Goal: Navigation & Orientation: Find specific page/section

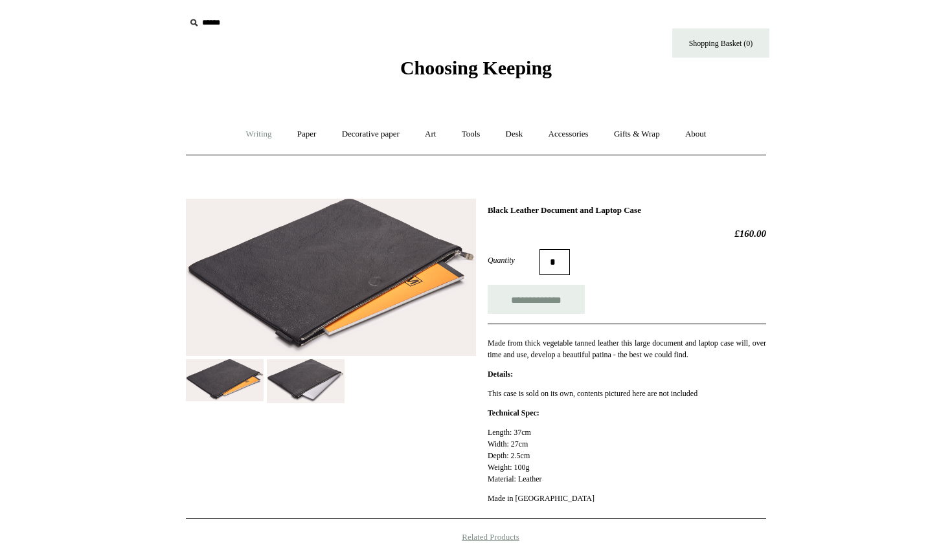
click at [234, 129] on link "Writing +" at bounding box center [258, 134] width 49 height 34
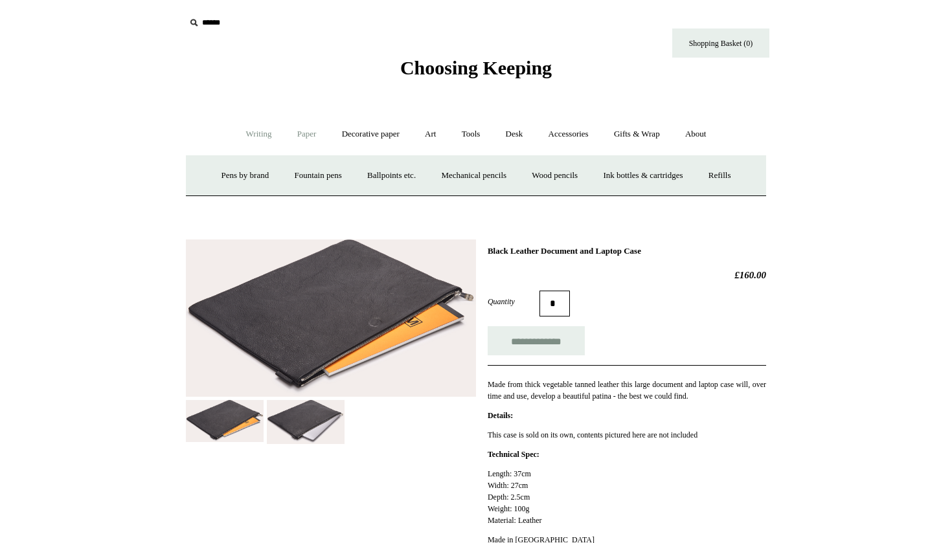
click at [291, 137] on link "Paper +" at bounding box center [307, 134] width 43 height 34
click at [359, 138] on link "Decorative paper +" at bounding box center [370, 134] width 81 height 34
click at [418, 137] on link "Art +" at bounding box center [430, 134] width 34 height 34
click at [465, 142] on link "Tools +" at bounding box center [471, 134] width 42 height 34
click at [341, 174] on link "Clips +" at bounding box center [353, 176] width 41 height 34
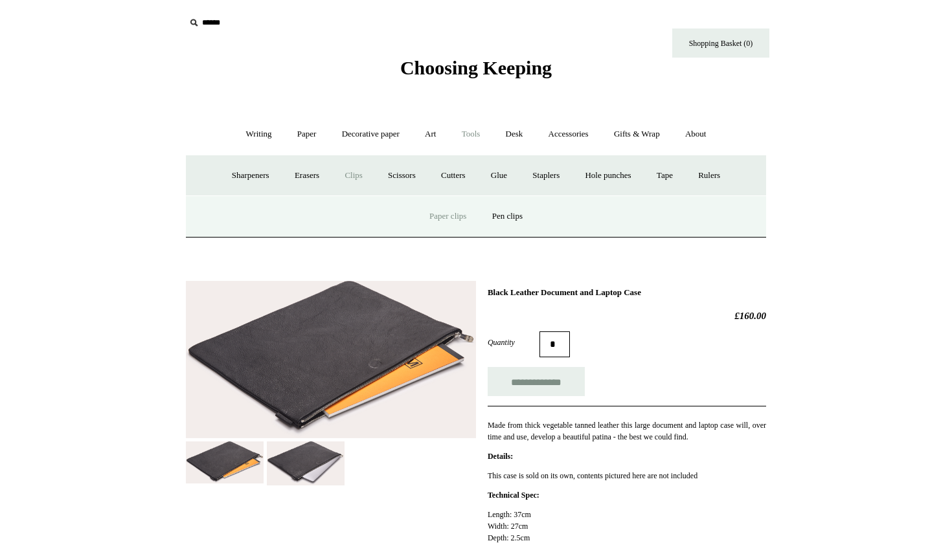
click at [457, 217] on link "Paper clips" at bounding box center [448, 216] width 60 height 34
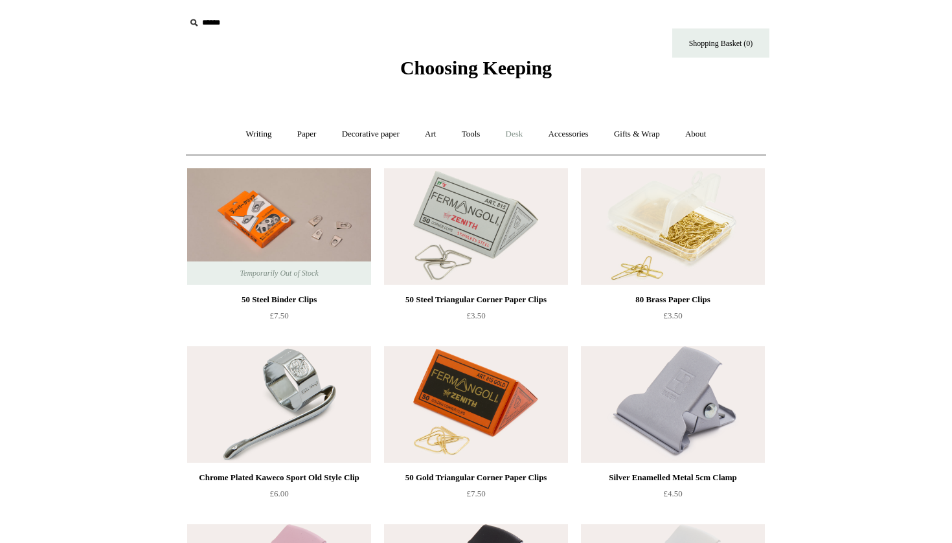
click at [522, 135] on link "Desk +" at bounding box center [514, 134] width 41 height 34
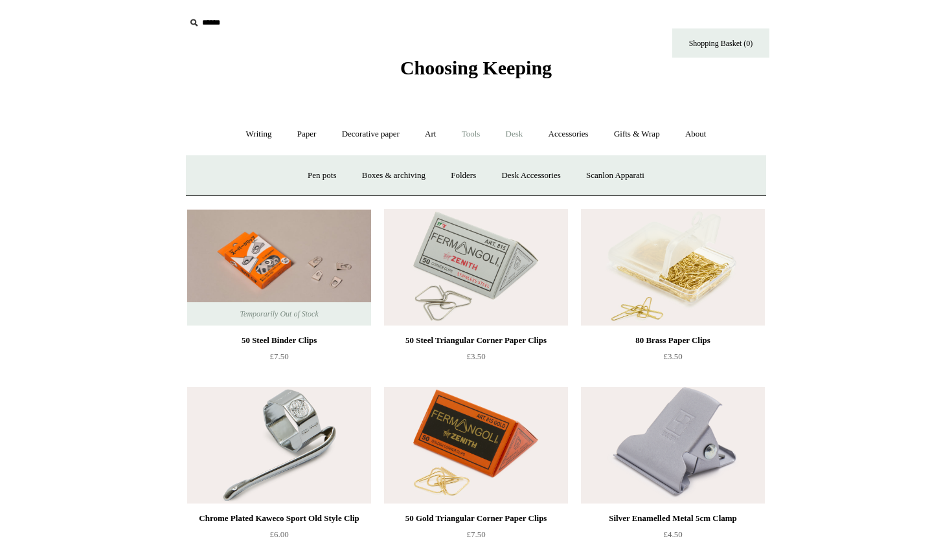
click at [478, 133] on link "Tools +" at bounding box center [471, 134] width 42 height 34
click at [555, 140] on link "Accessories +" at bounding box center [568, 134] width 63 height 34
click at [213, 177] on link "Personal Accessories +" at bounding box center [256, 176] width 94 height 34
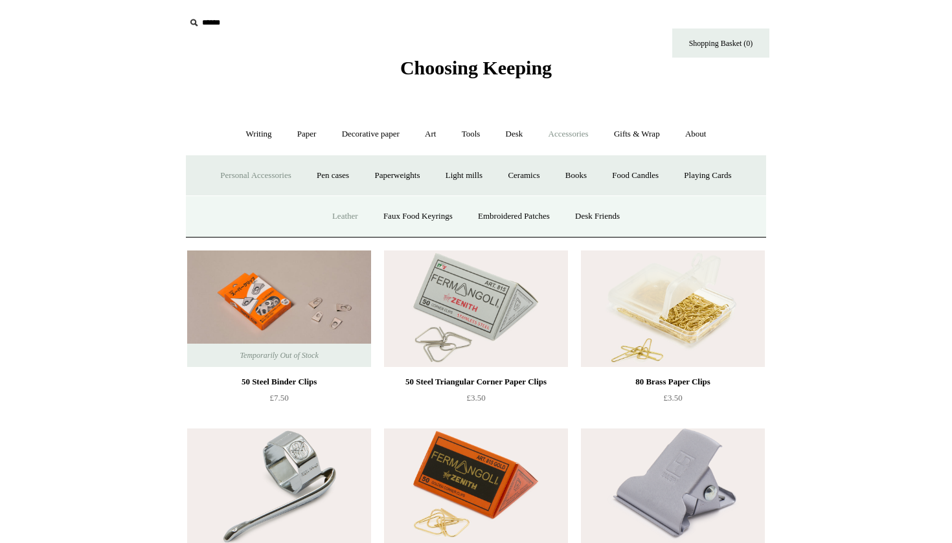
click at [326, 219] on link "Leather" at bounding box center [345, 216] width 49 height 34
